Goal: Find specific page/section: Find specific page/section

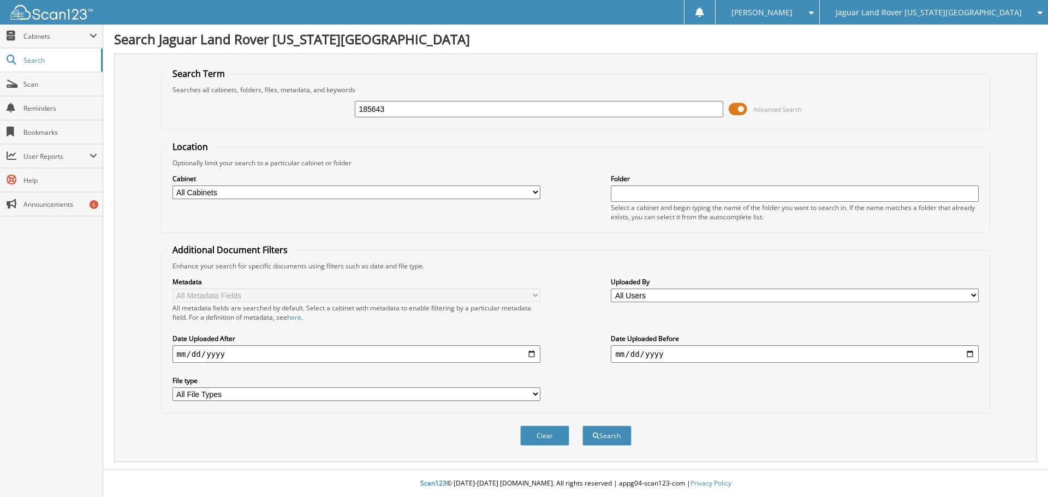
type input "185643"
click at [583, 426] on button "Search" at bounding box center [607, 436] width 49 height 20
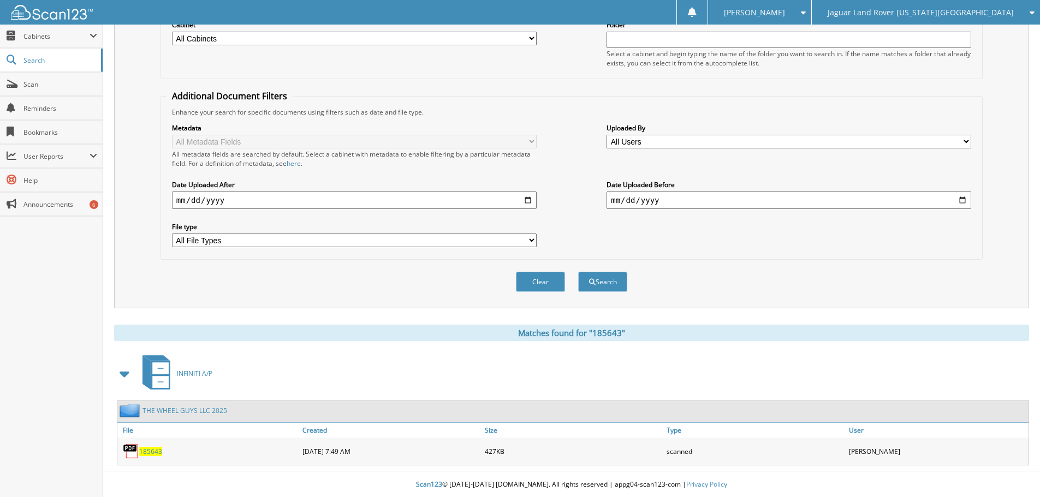
scroll to position [156, 0]
click at [157, 452] on span "185643" at bounding box center [150, 450] width 23 height 9
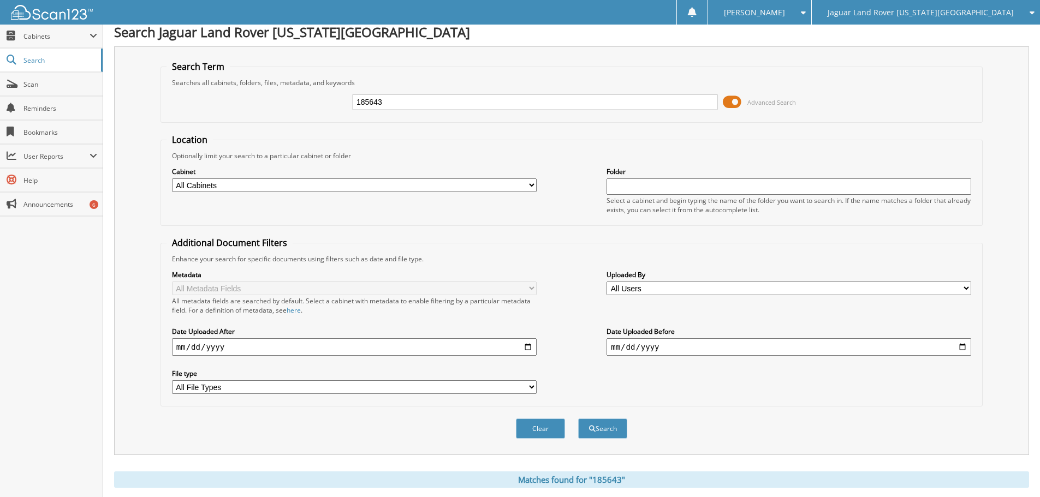
scroll to position [0, 0]
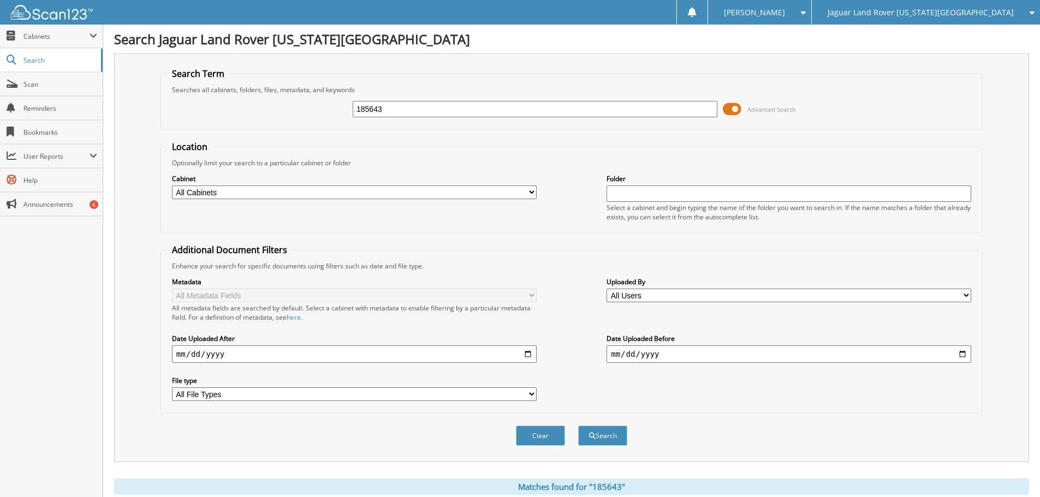
drag, startPoint x: 455, startPoint y: 114, endPoint x: 304, endPoint y: 115, distance: 151.3
click at [304, 116] on div "185643 Advanced Search" at bounding box center [572, 108] width 810 height 29
type input "185584"
click at [578, 426] on button "Search" at bounding box center [602, 436] width 49 height 20
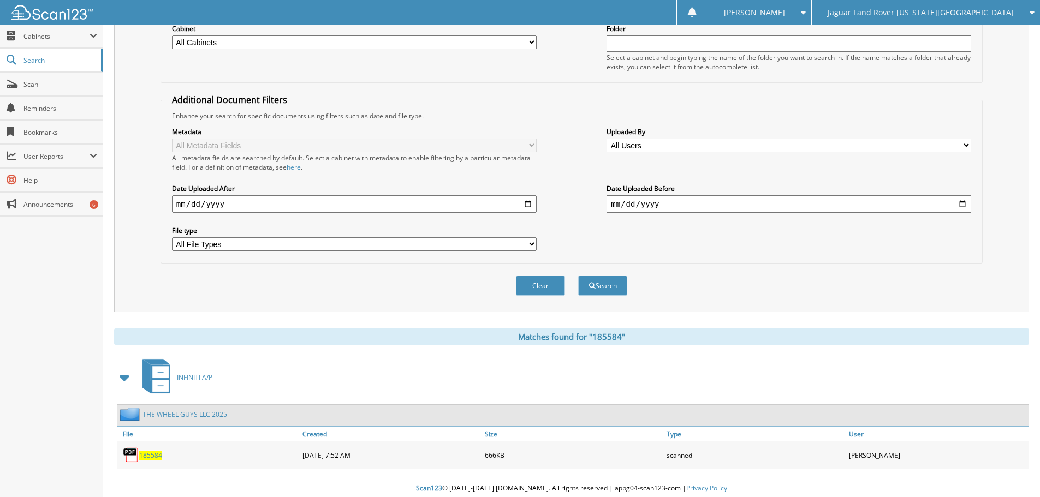
scroll to position [156, 0]
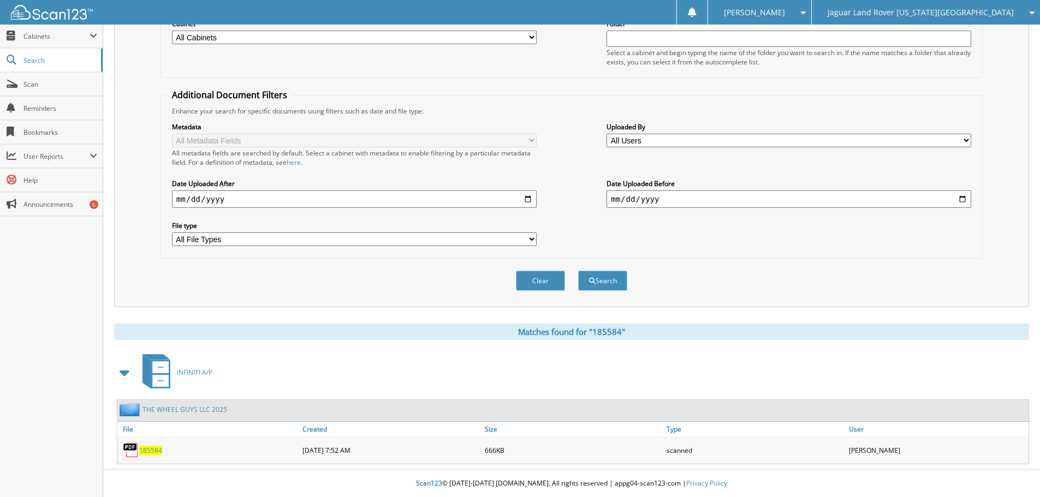
click at [144, 449] on span "185584" at bounding box center [150, 450] width 23 height 9
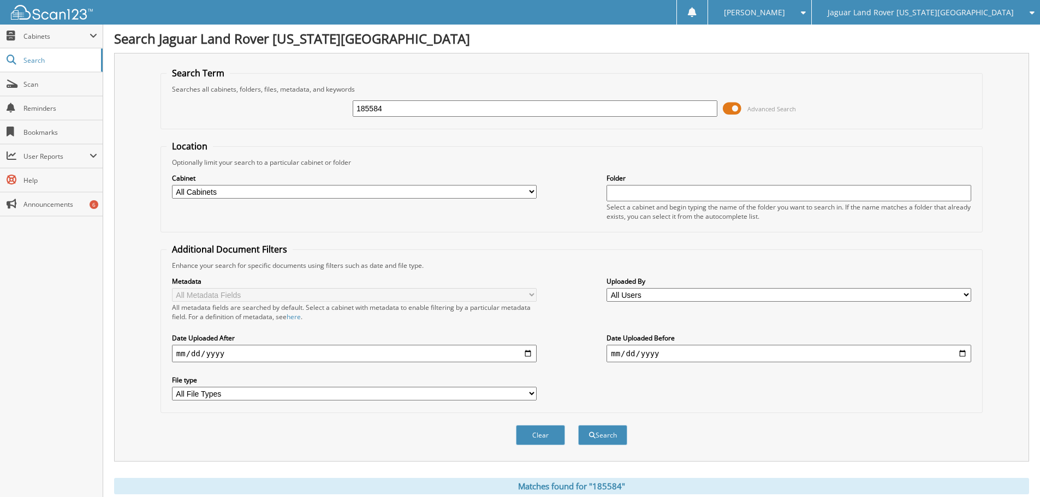
scroll to position [0, 0]
drag, startPoint x: 437, startPoint y: 112, endPoint x: 297, endPoint y: 121, distance: 141.2
click at [298, 121] on div "185584 Advanced Search" at bounding box center [572, 108] width 810 height 29
type input "185216"
click at [578, 426] on button "Search" at bounding box center [602, 436] width 49 height 20
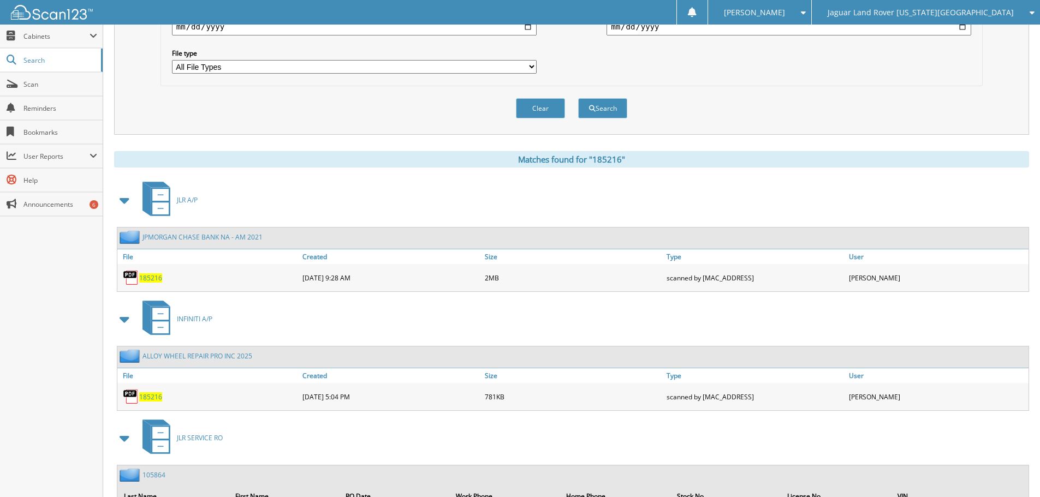
scroll to position [395, 0]
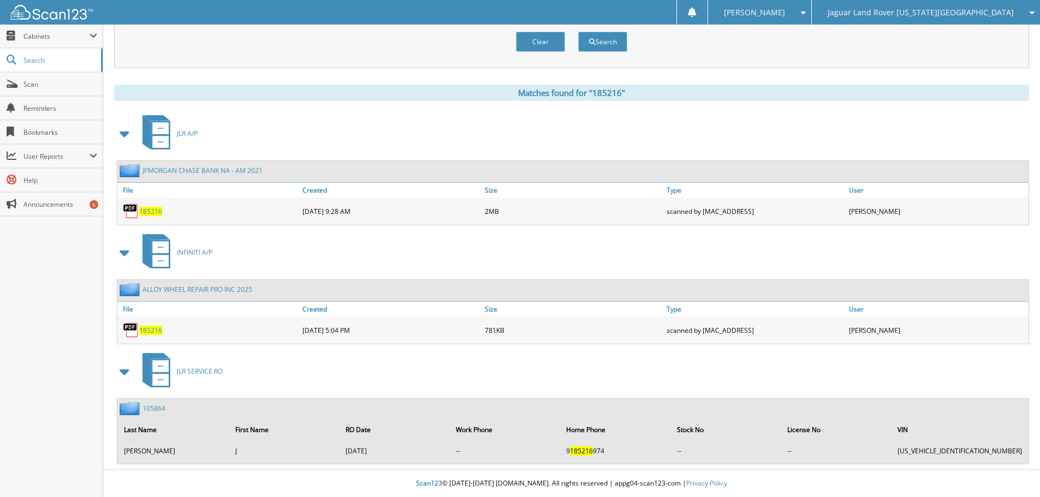
click at [156, 331] on span "185216" at bounding box center [150, 330] width 23 height 9
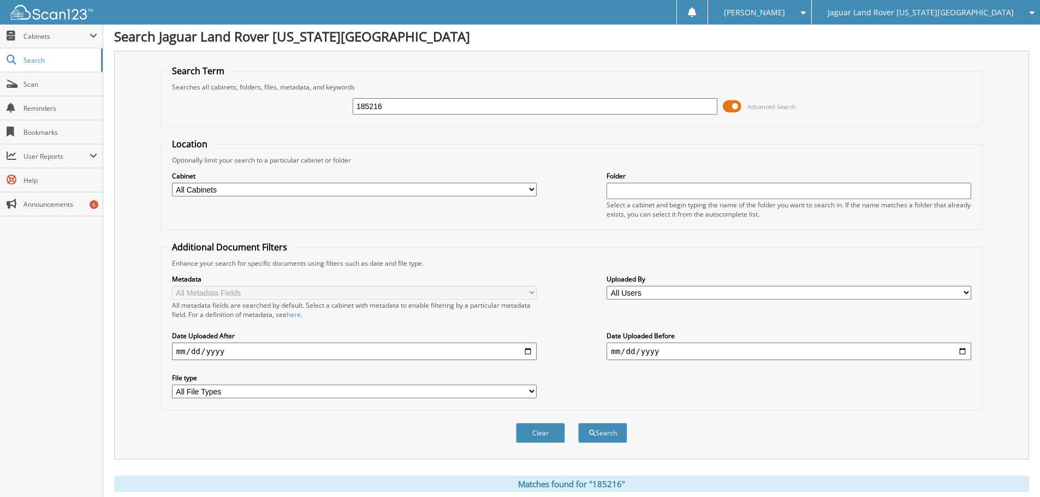
scroll to position [0, 0]
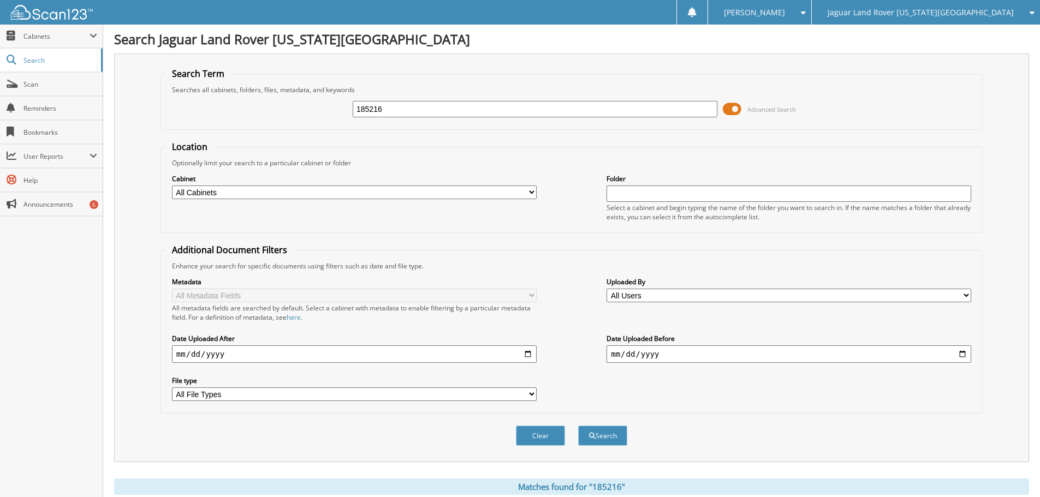
click at [378, 109] on input "185216" at bounding box center [535, 109] width 365 height 16
type input "185126"
click at [578, 426] on button "Search" at bounding box center [602, 436] width 49 height 20
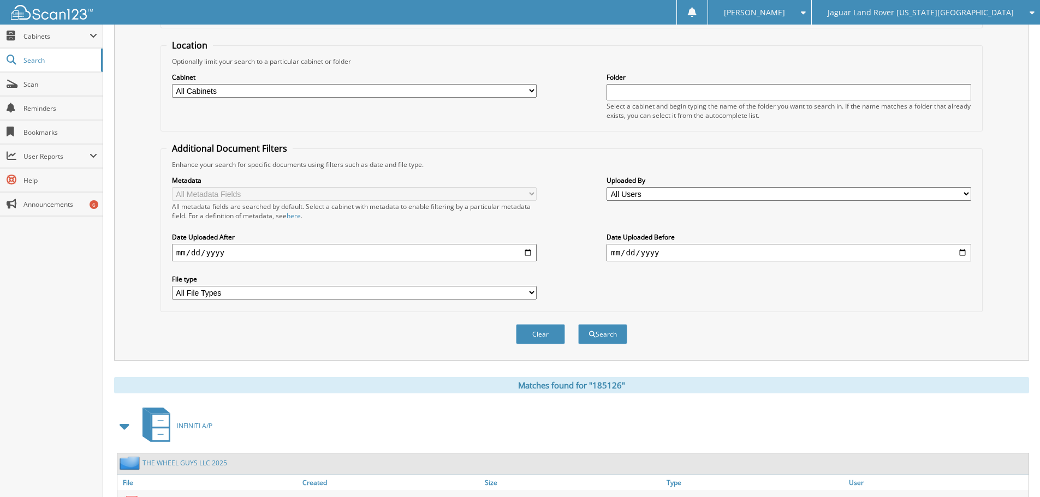
scroll to position [156, 0]
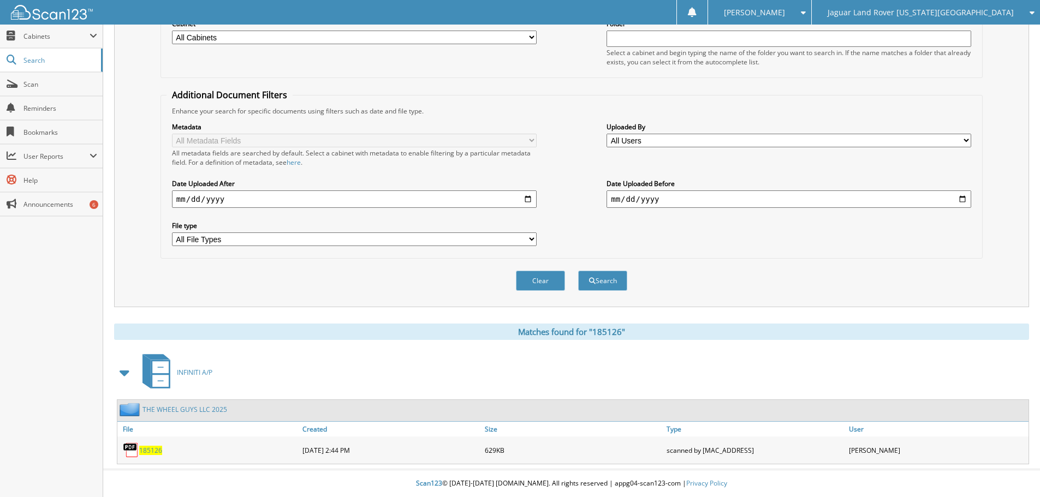
click at [153, 450] on span "185126" at bounding box center [150, 450] width 23 height 9
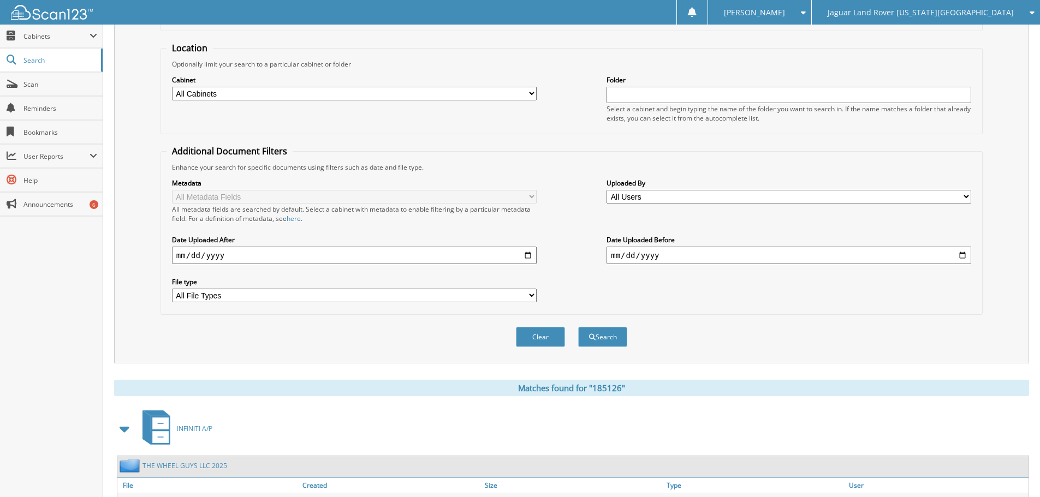
scroll to position [0, 0]
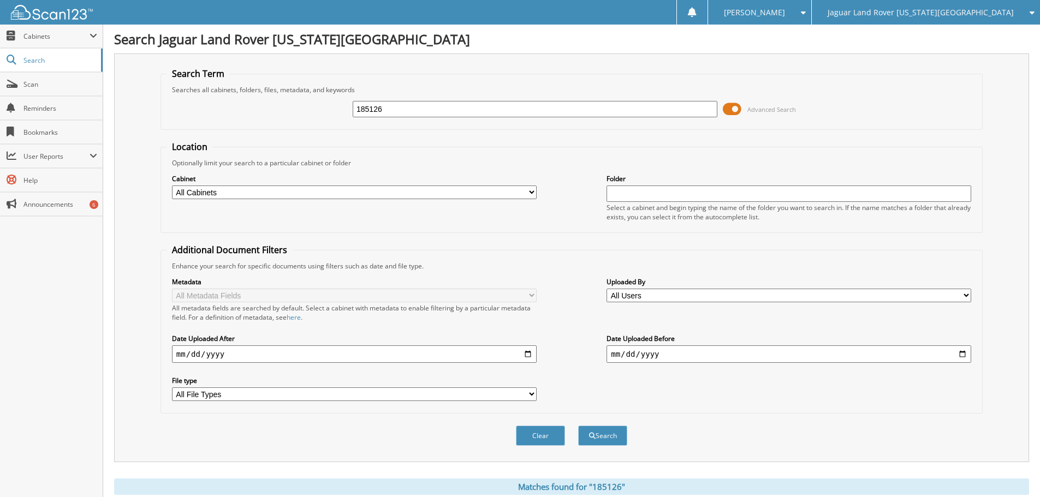
drag, startPoint x: 430, startPoint y: 106, endPoint x: 274, endPoint y: 109, distance: 155.7
click at [277, 111] on div "185126 Advanced Search" at bounding box center [572, 108] width 810 height 29
type input "185215"
click at [578, 426] on button "Search" at bounding box center [602, 436] width 49 height 20
